Goal: Task Accomplishment & Management: Complete application form

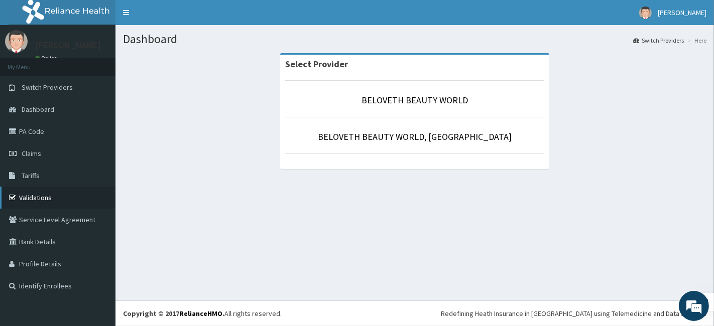
click at [53, 198] on link "Validations" at bounding box center [57, 198] width 115 height 22
click at [424, 99] on link "BELOVETH BEAUTY WORLD" at bounding box center [414, 100] width 106 height 12
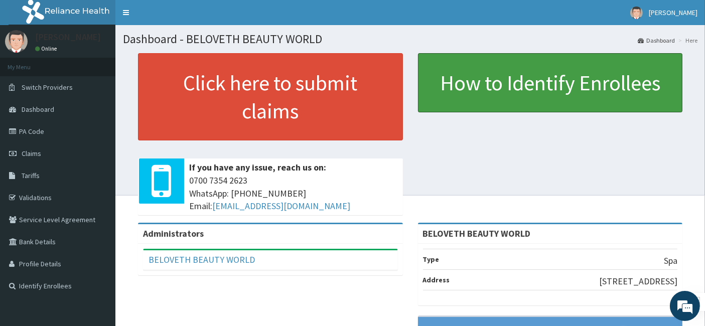
click at [424, 99] on link "How to Identify Enrollees" at bounding box center [550, 82] width 265 height 59
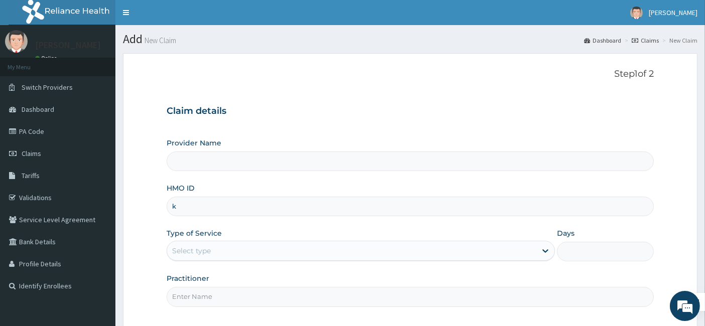
type input "kc"
type input "BELOVETH BEAUTY WORLD"
type input "1"
type input "kcs/10070/a"
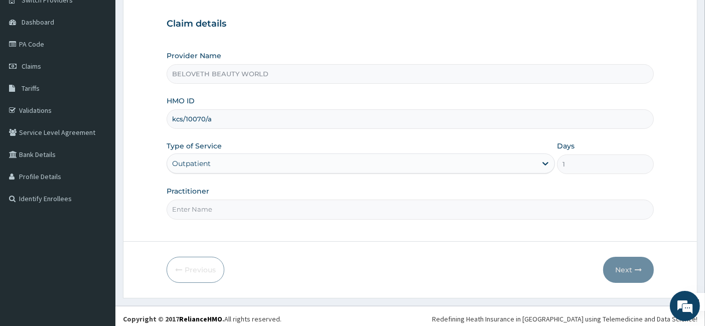
scroll to position [92, 0]
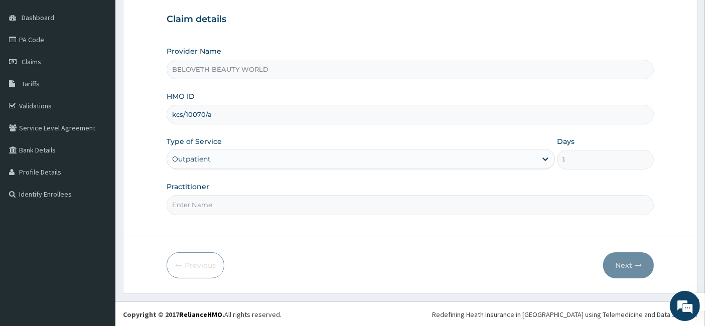
click at [228, 226] on form "Step 1 of 2 Claim details Provider Name BELOVETH BEAUTY WORLD HMO ID kcs/10070/…" at bounding box center [410, 127] width 575 height 333
click at [232, 205] on input "Practitioner" at bounding box center [411, 205] width 488 height 20
type input "Oyindamola"
click at [621, 263] on button "Next" at bounding box center [628, 265] width 51 height 26
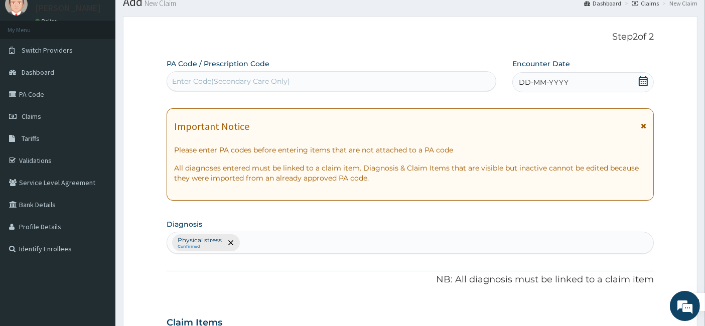
scroll to position [36, 0]
click at [215, 87] on div "Enter Code(Secondary Care Only)" at bounding box center [331, 82] width 329 height 16
drag, startPoint x: 212, startPoint y: 78, endPoint x: 194, endPoint y: 83, distance: 18.1
click at [194, 83] on div "Enter Code(Secondary Care Only)" at bounding box center [231, 82] width 118 height 10
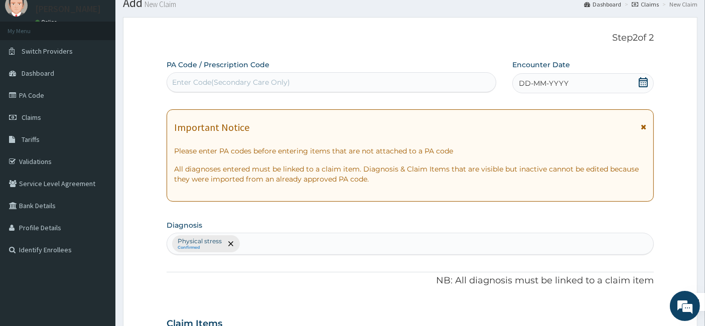
paste input "PA/2D2DEB"
type input "PA/2D2DEB"
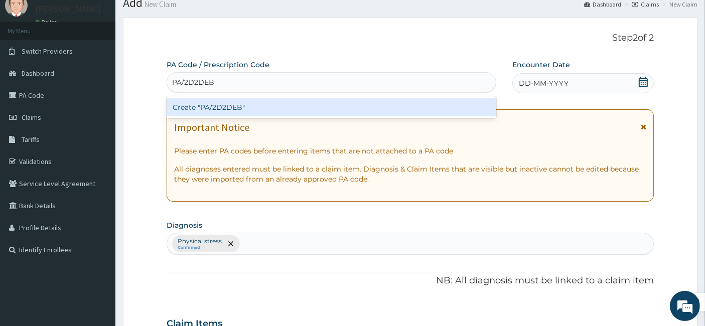
click at [218, 103] on div "Create "PA/2D2DEB"" at bounding box center [332, 107] width 330 height 18
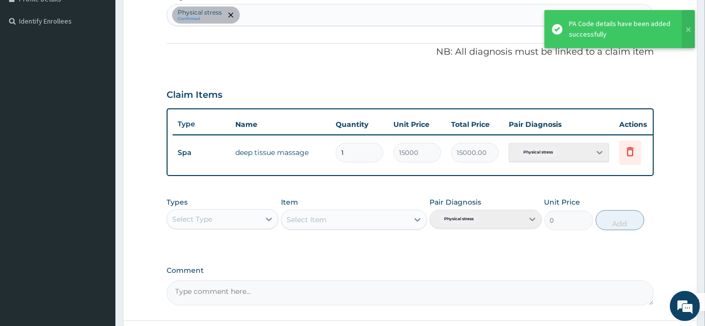
scroll to position [267, 0]
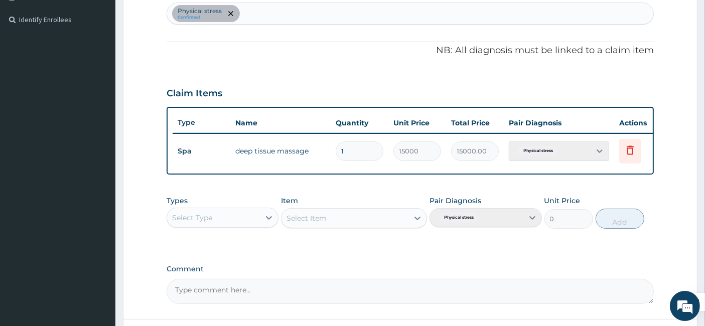
click at [379, 257] on div "PA Code / Prescription Code PA/2D2DEB Encounter Date 11-09-2025 Important Notic…" at bounding box center [411, 66] width 488 height 475
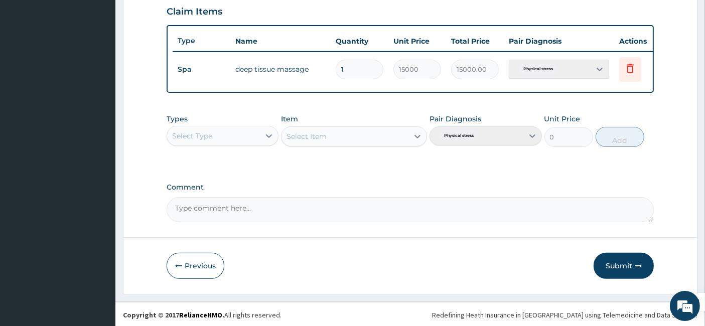
scroll to position [355, 0]
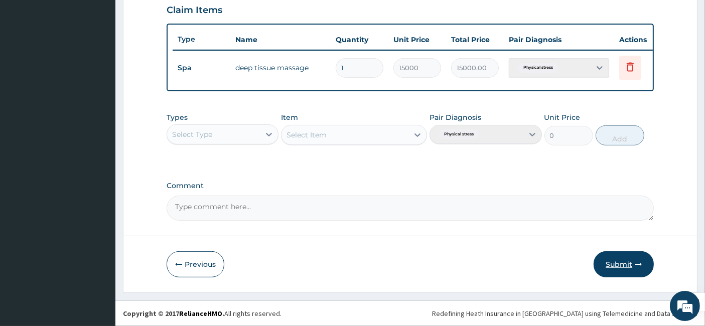
click at [621, 269] on button "Submit" at bounding box center [624, 264] width 60 height 26
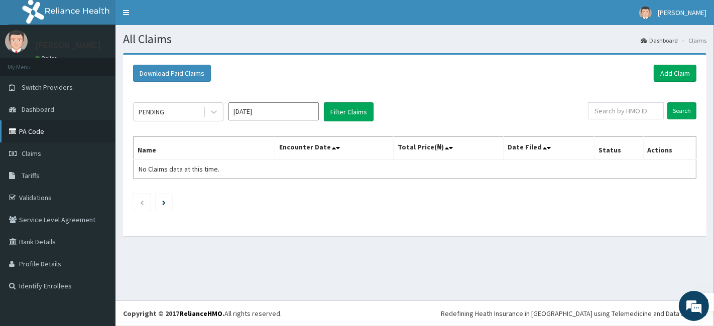
click at [32, 126] on link "PA Code" at bounding box center [57, 131] width 115 height 22
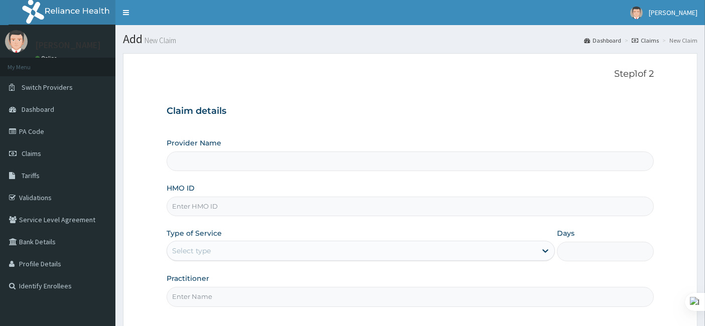
drag, startPoint x: 0, startPoint y: 0, endPoint x: 194, endPoint y: 205, distance: 282.3
click at [194, 205] on input "HMO ID" at bounding box center [411, 207] width 488 height 20
type input "b"
type input "BELOVETH BEAUTY WORLD"
type input "1"
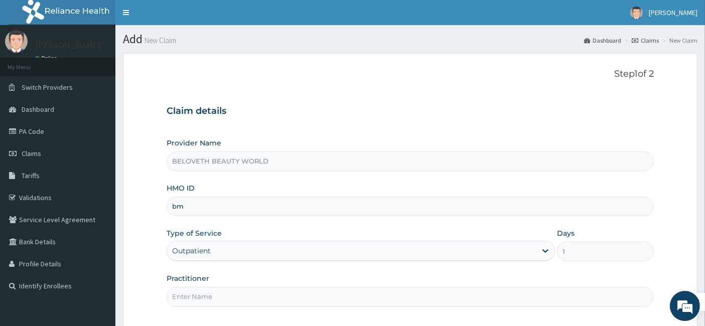
type input "bmq/10002/a"
click at [203, 299] on input "Practitioner" at bounding box center [411, 297] width 488 height 20
type input "Oyindamola"
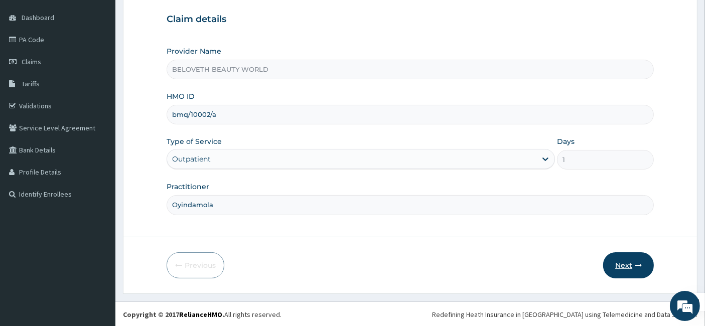
click at [622, 258] on button "Next" at bounding box center [628, 265] width 51 height 26
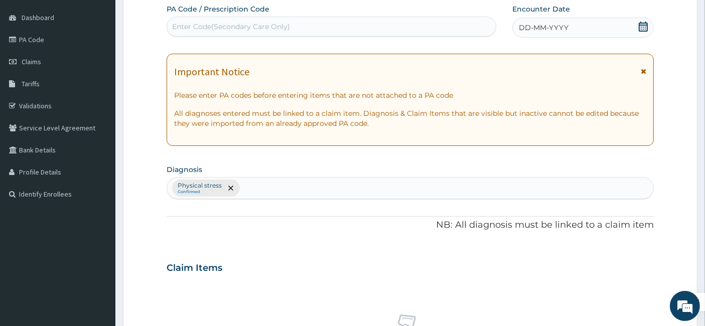
click at [246, 30] on div "Enter Code(Secondary Care Only)" at bounding box center [231, 27] width 118 height 10
paste input "PA/571150"
type input "PA/571150"
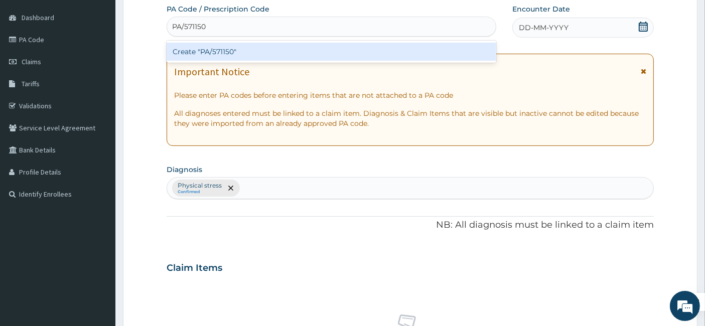
click at [376, 55] on div "Create "PA/571150"" at bounding box center [332, 52] width 330 height 18
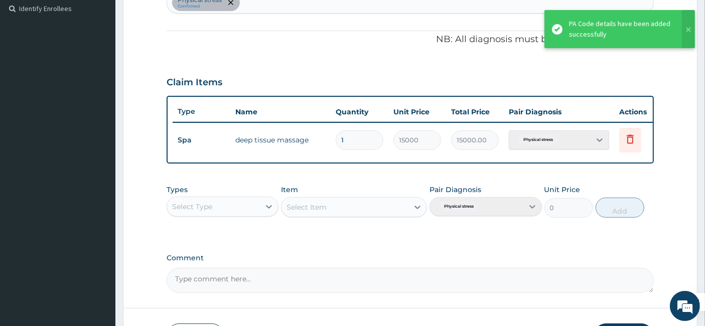
scroll to position [322, 0]
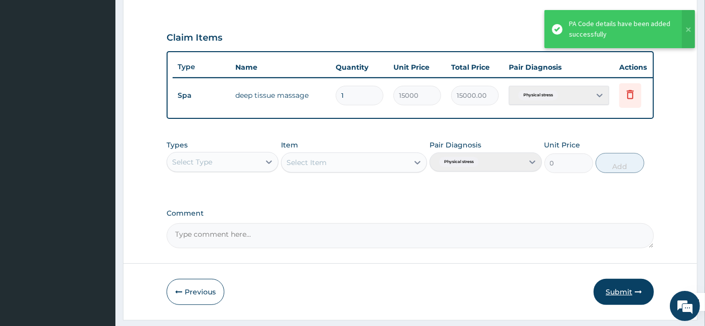
click at [625, 299] on button "Submit" at bounding box center [624, 292] width 60 height 26
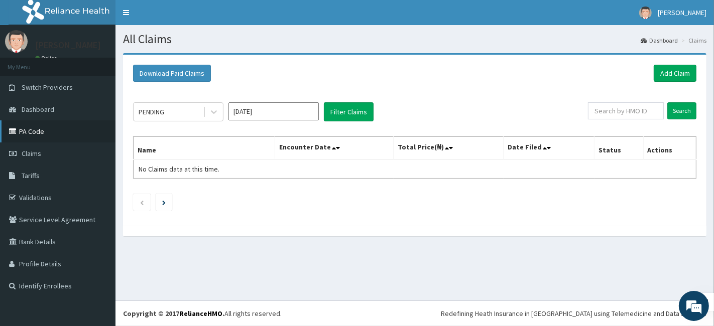
click at [49, 131] on link "PA Code" at bounding box center [57, 131] width 115 height 22
